Goal: Task Accomplishment & Management: Complete application form

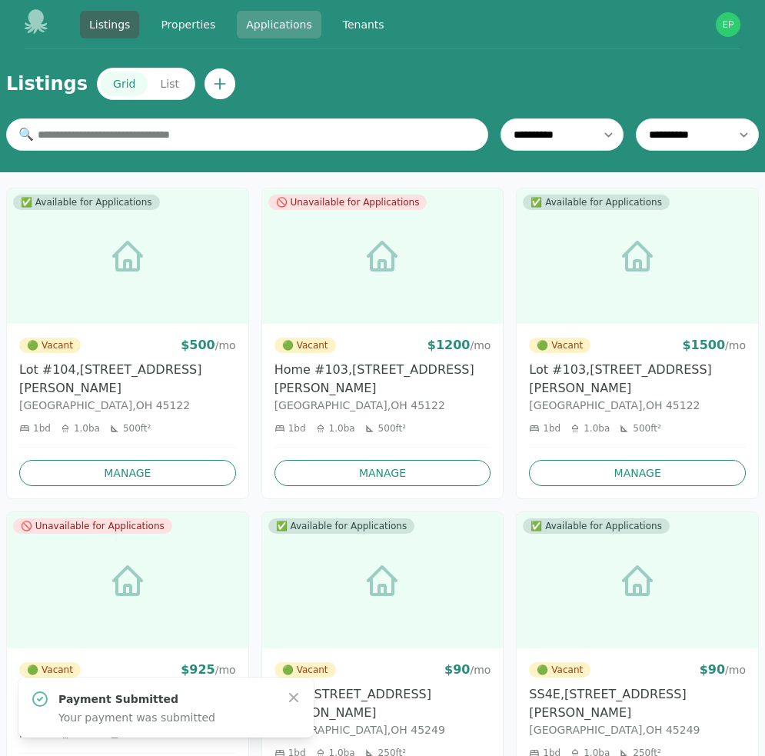
click at [285, 18] on link "Applications" at bounding box center [279, 25] width 85 height 28
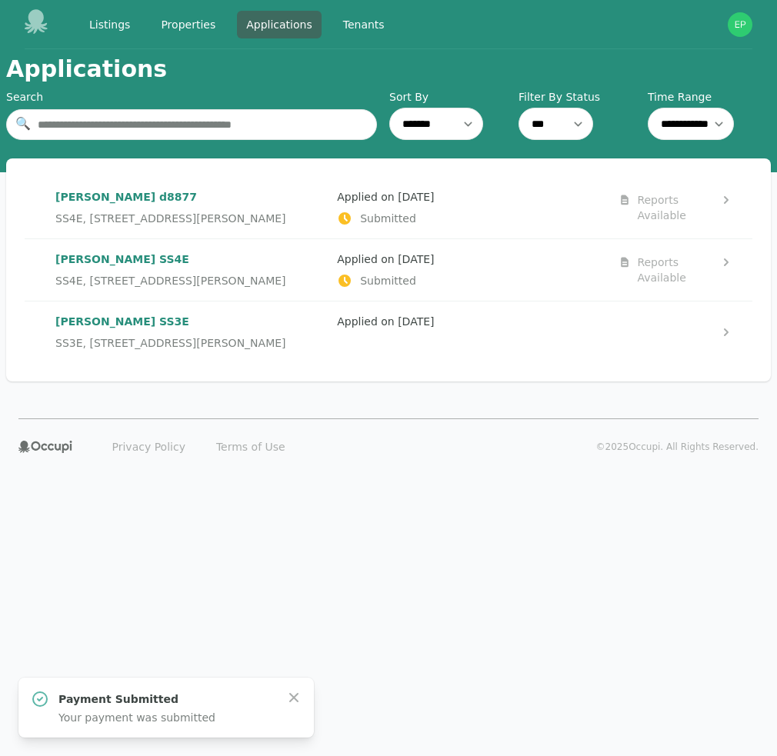
click at [726, 200] on icon at bounding box center [726, 200] width 5 height 8
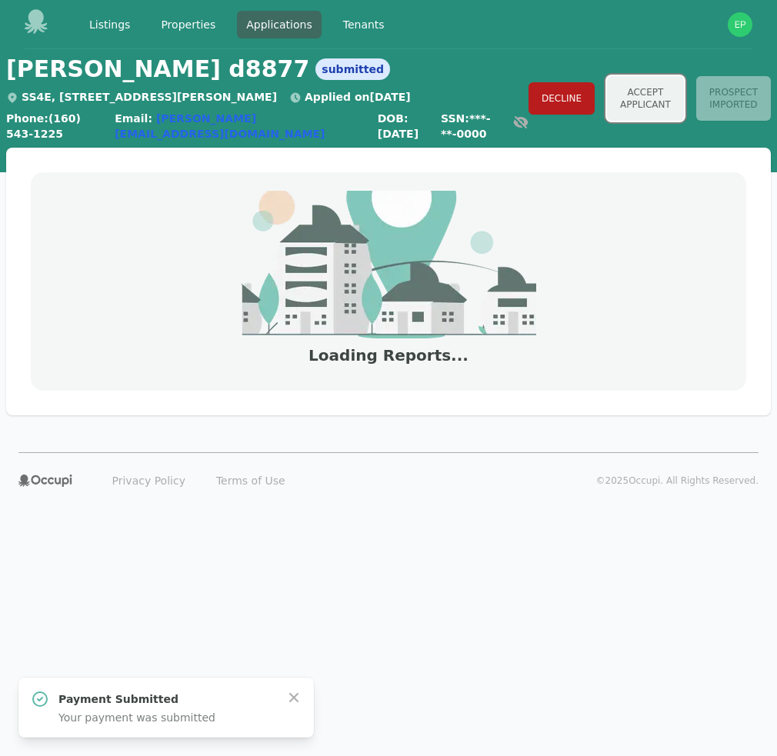
click at [607, 108] on button "Accept Applicant" at bounding box center [645, 98] width 77 height 45
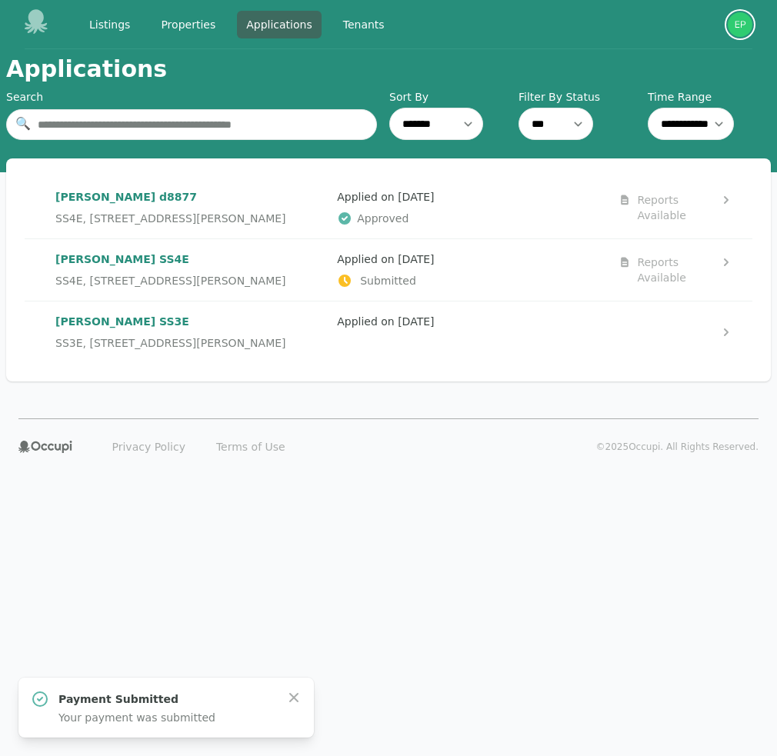
click at [742, 28] on img "button" at bounding box center [740, 24] width 25 height 25
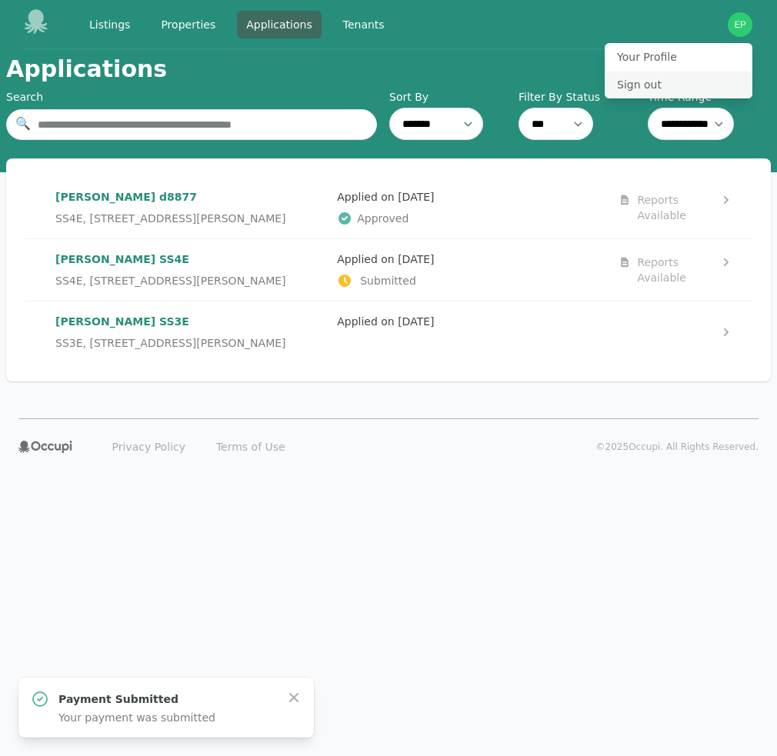
click at [628, 85] on button "Sign out" at bounding box center [679, 85] width 148 height 28
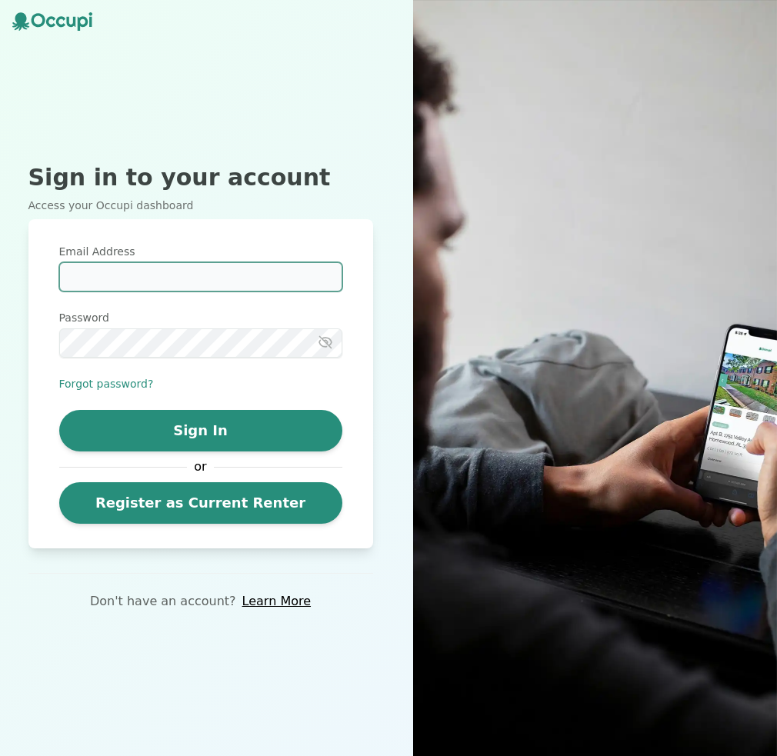
click at [211, 275] on input "Email Address" at bounding box center [200, 276] width 283 height 29
type input "**********"
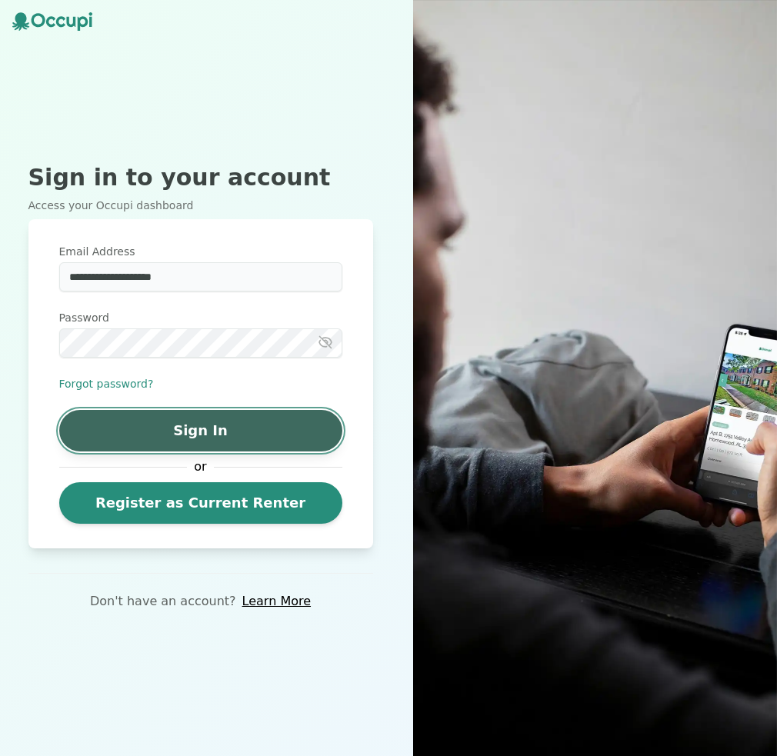
click at [218, 425] on button "Sign In" at bounding box center [200, 431] width 283 height 42
